Goal: Information Seeking & Learning: Learn about a topic

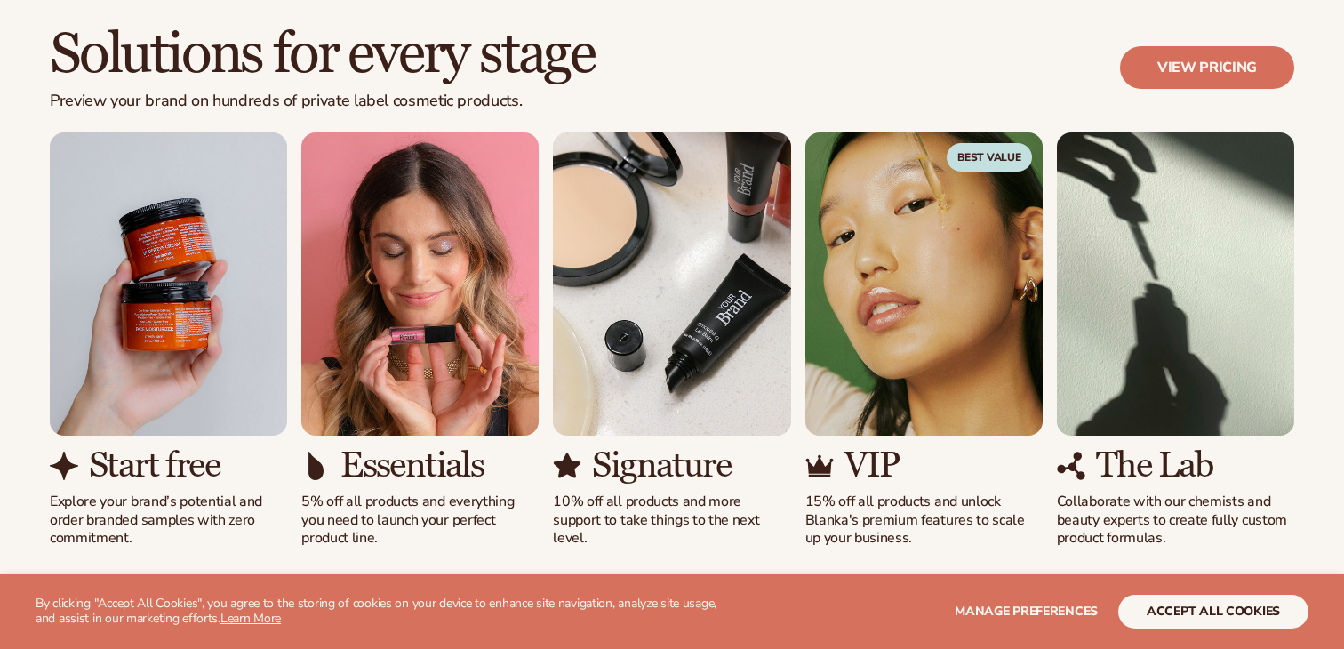
scroll to position [1564, 0]
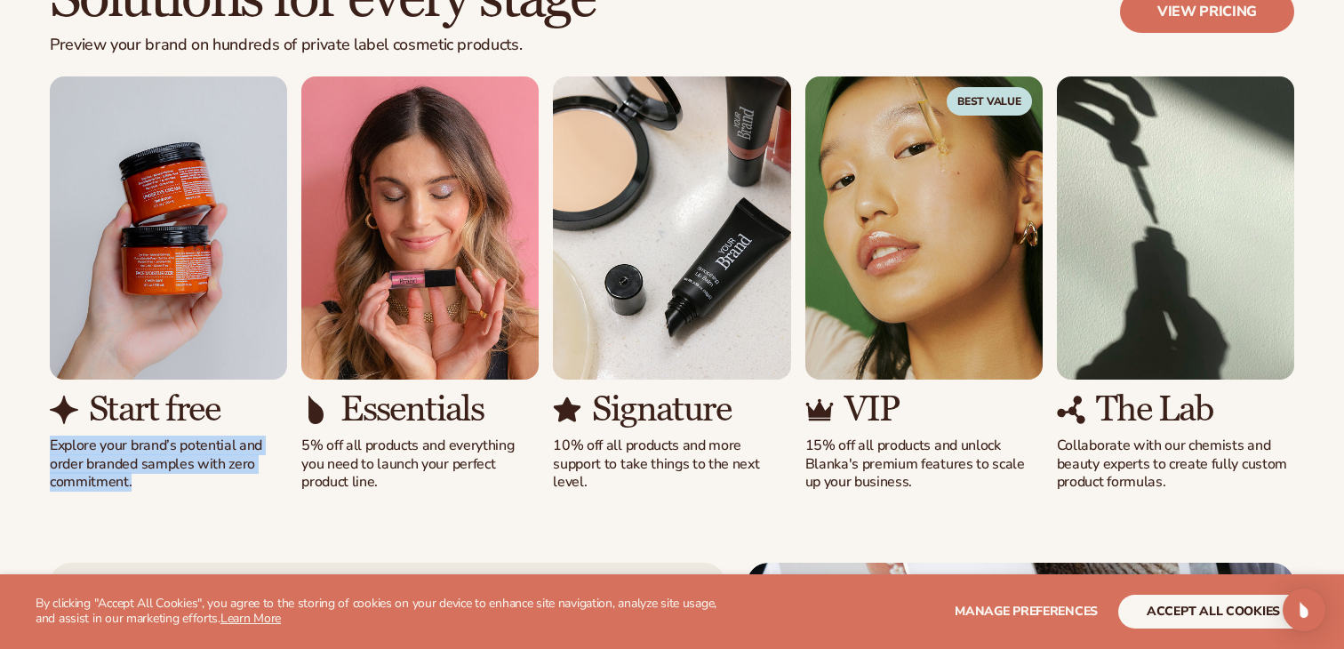
drag, startPoint x: 45, startPoint y: 451, endPoint x: 186, endPoint y: 486, distance: 144.8
click at [188, 488] on div "Solutions for every stage Preview your brand on hundreds of private label cosme…" at bounding box center [672, 230] width 1344 height 665
click at [216, 507] on div "Solutions for every stage Preview your brand on hundreds of private label cosme…" at bounding box center [672, 230] width 1344 height 665
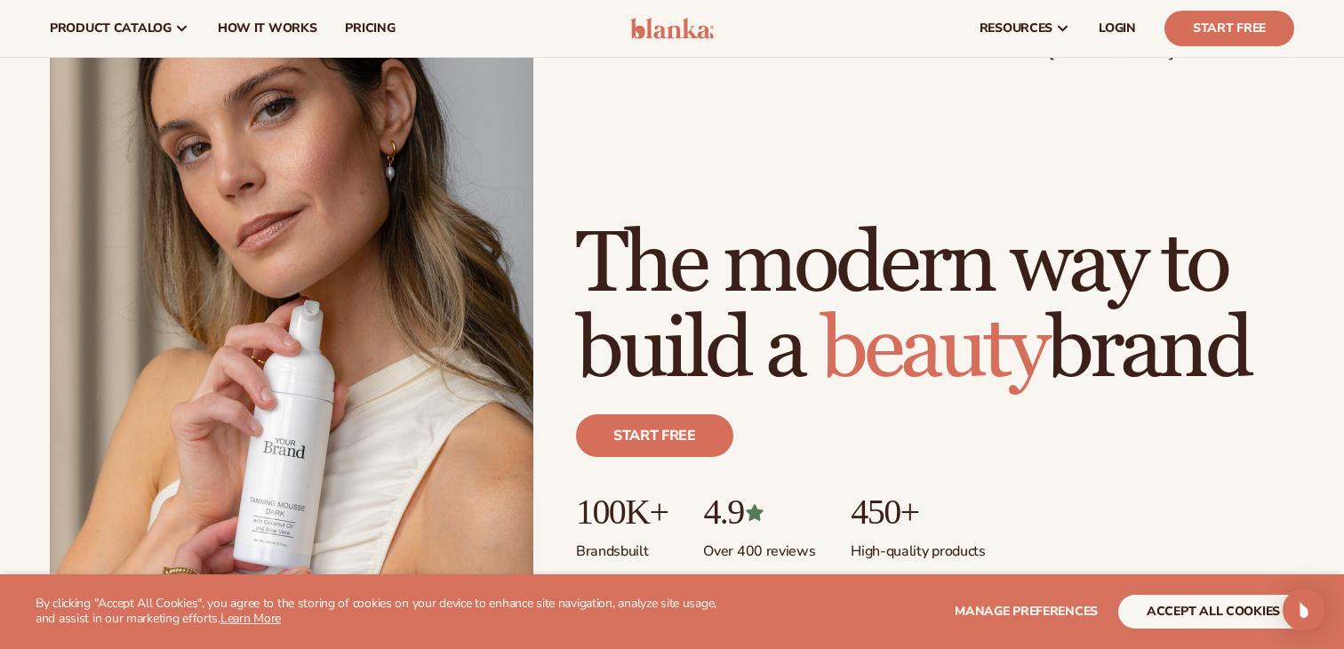
scroll to position [0, 0]
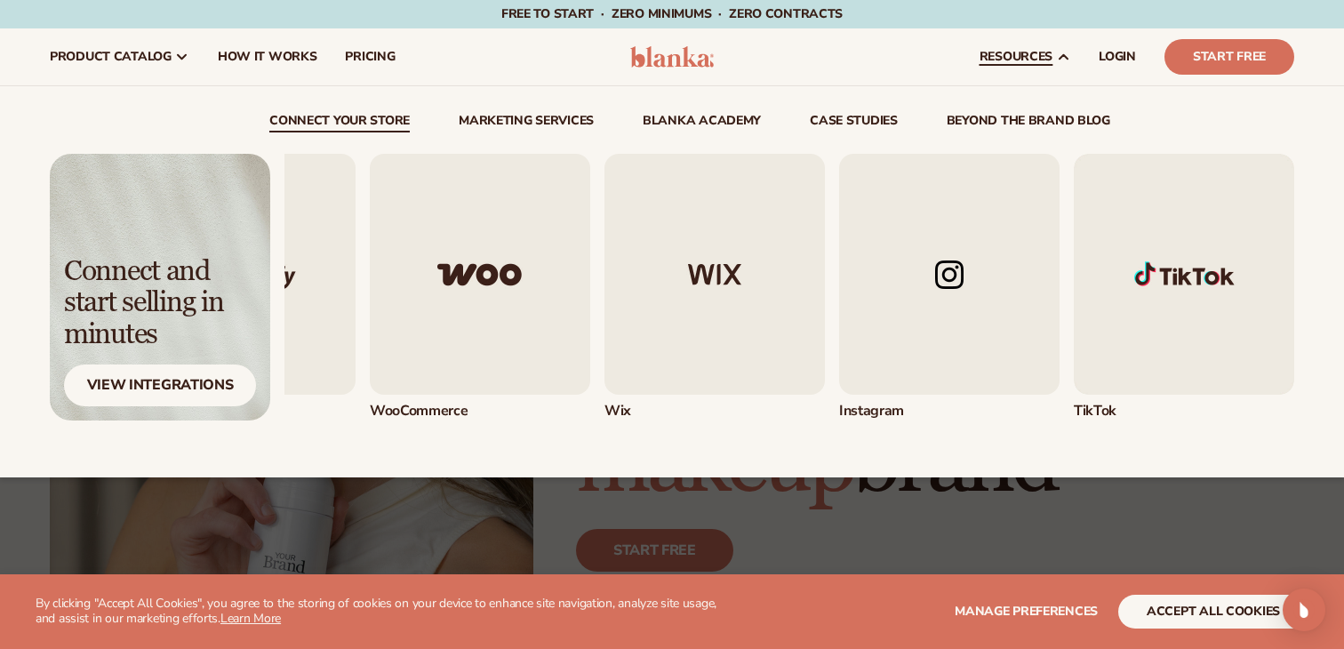
click at [962, 279] on img "4 / 5" at bounding box center [949, 274] width 220 height 241
